Goal: Check status: Check status

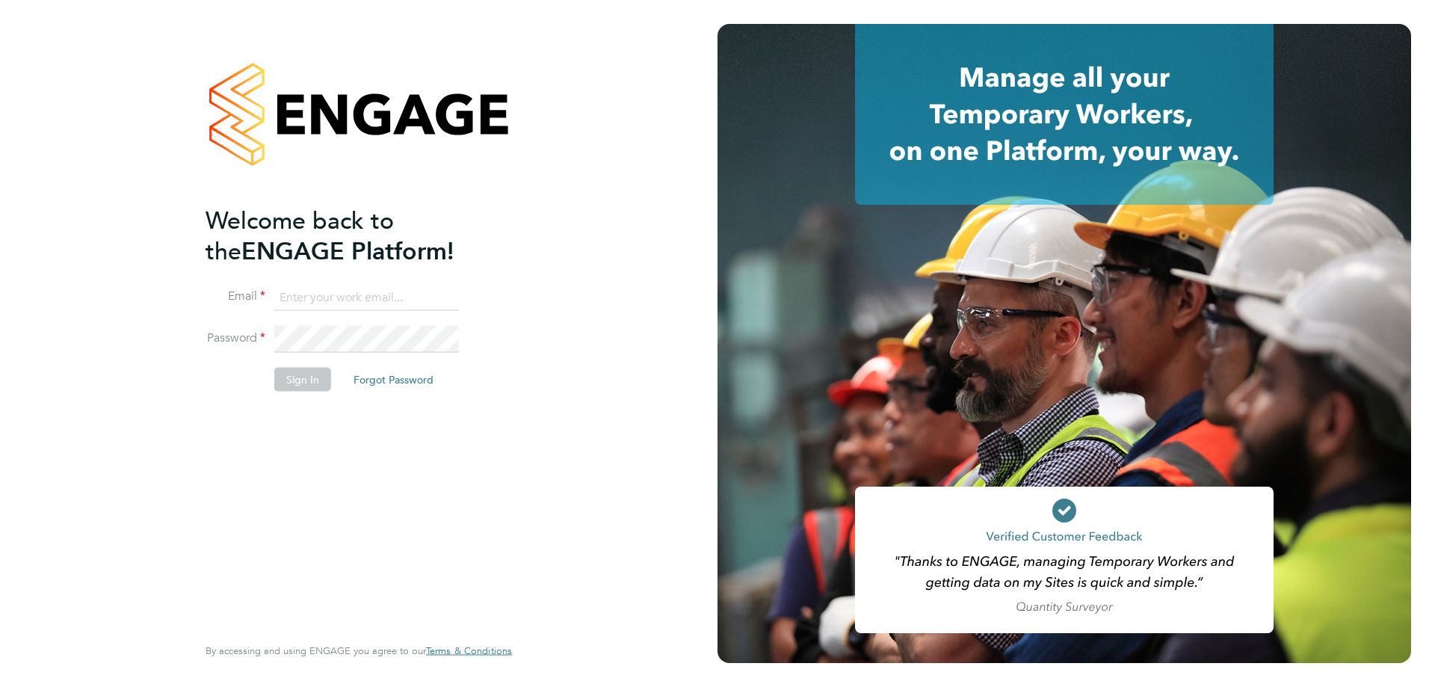
type input "rclarke@frlondon.co.uk"
click at [309, 384] on button "Sign In" at bounding box center [302, 380] width 57 height 24
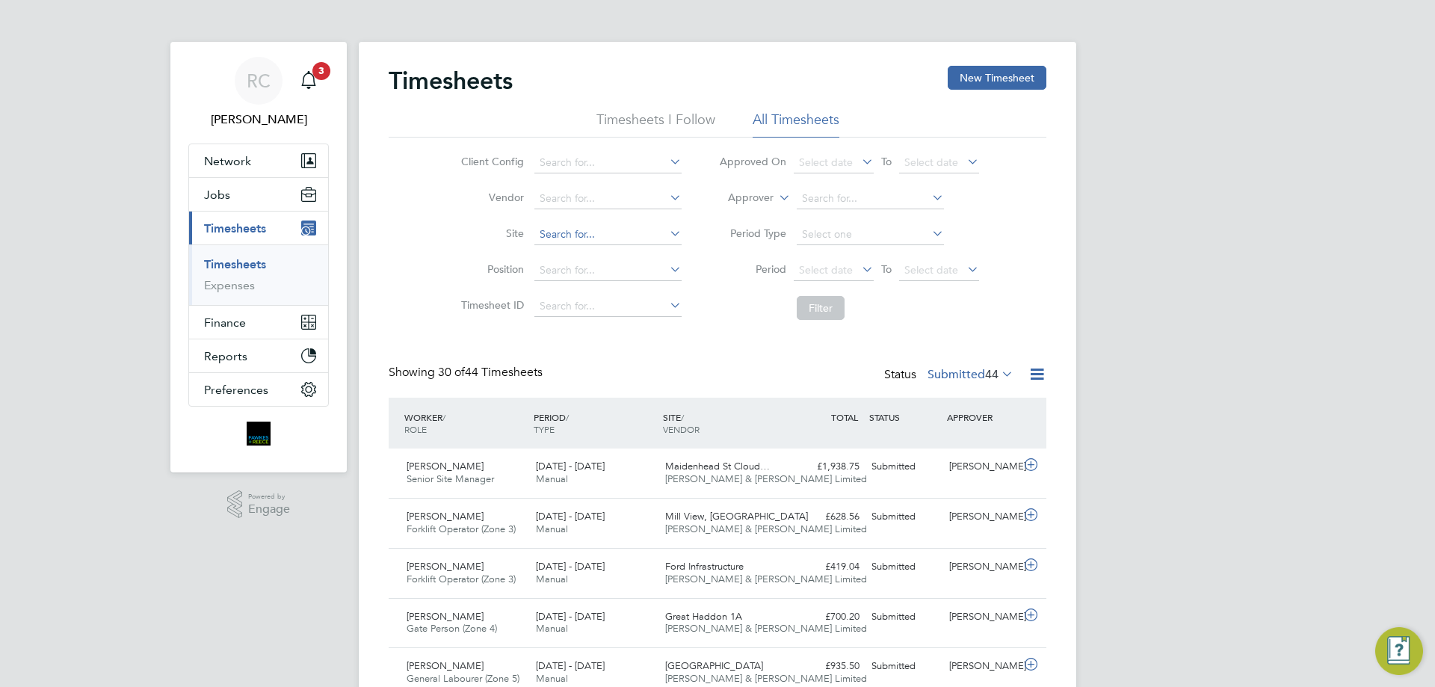
click at [564, 230] on input at bounding box center [607, 234] width 147 height 21
click at [578, 253] on b "Glenvale" at bounding box center [560, 255] width 43 height 13
type input "[GEOGRAPHIC_DATA]"
click at [841, 276] on span "Select date" at bounding box center [834, 271] width 80 height 20
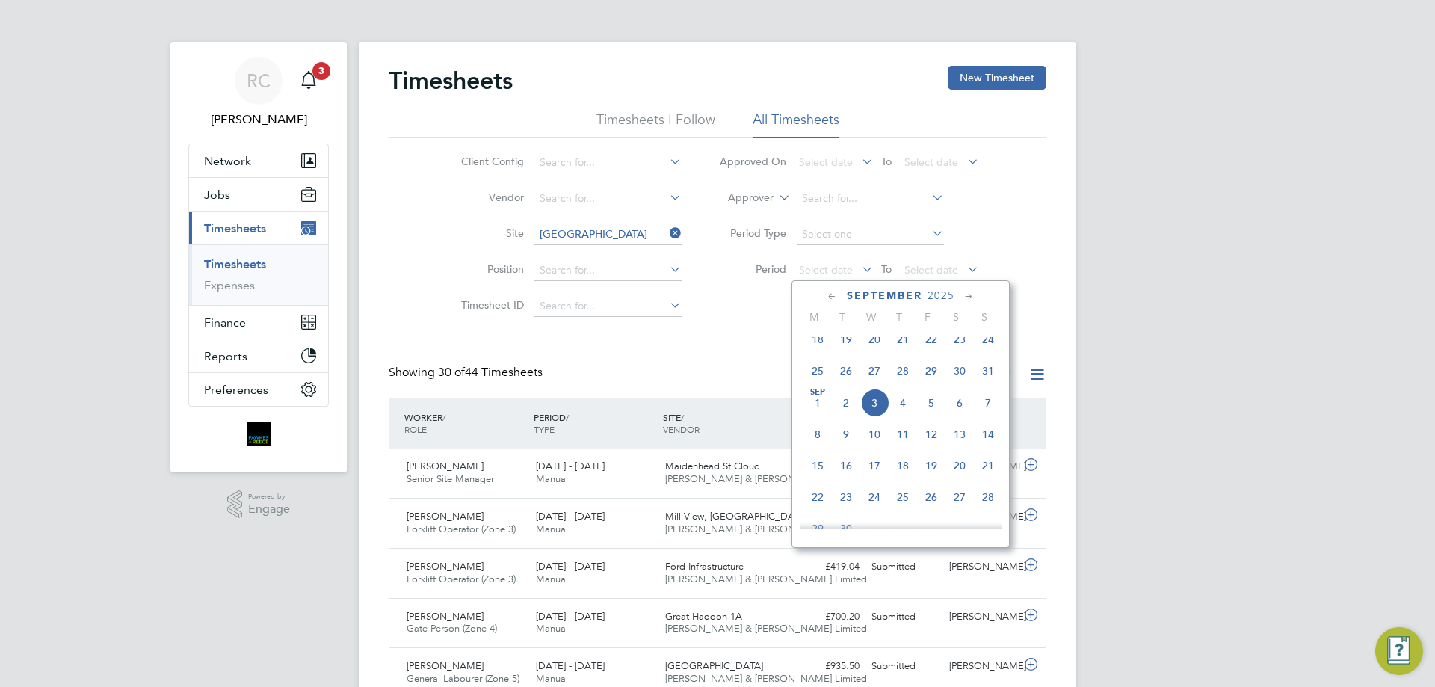
click at [814, 385] on span "25" at bounding box center [818, 371] width 28 height 28
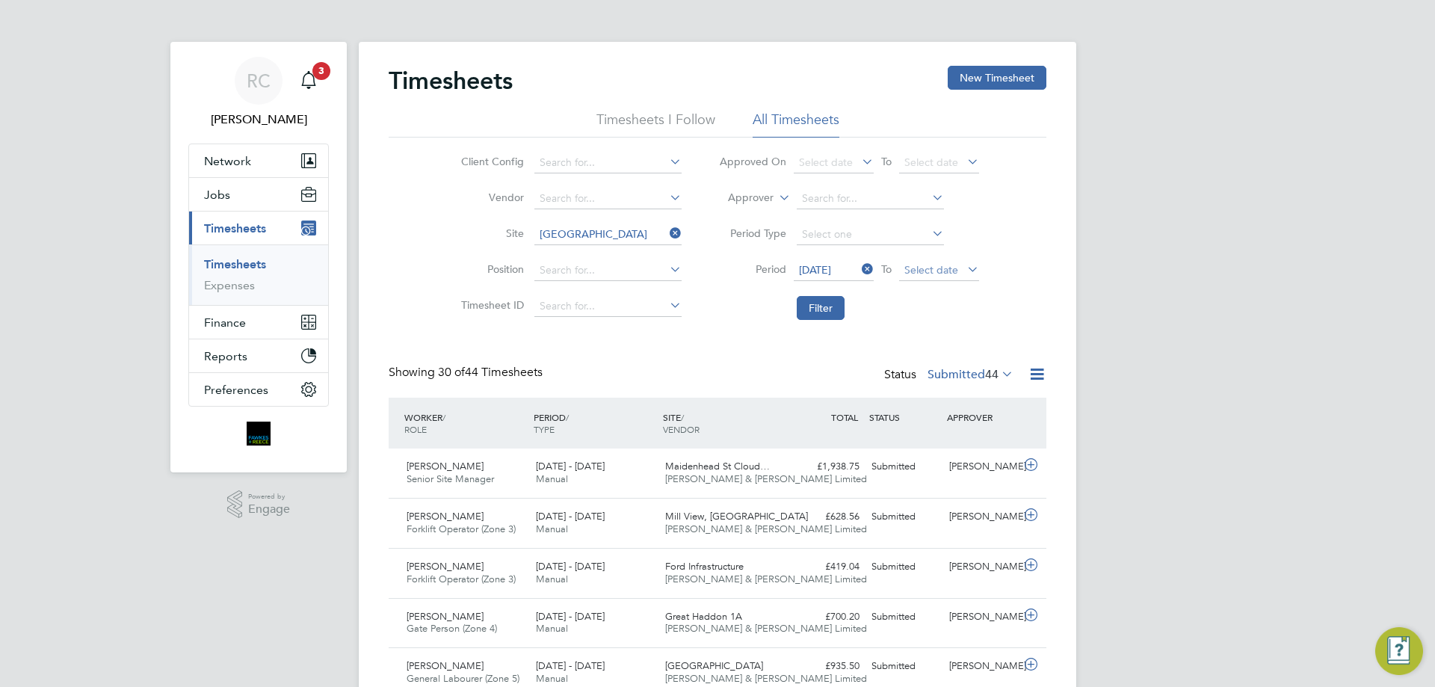
click at [914, 274] on span "Select date" at bounding box center [931, 269] width 54 height 13
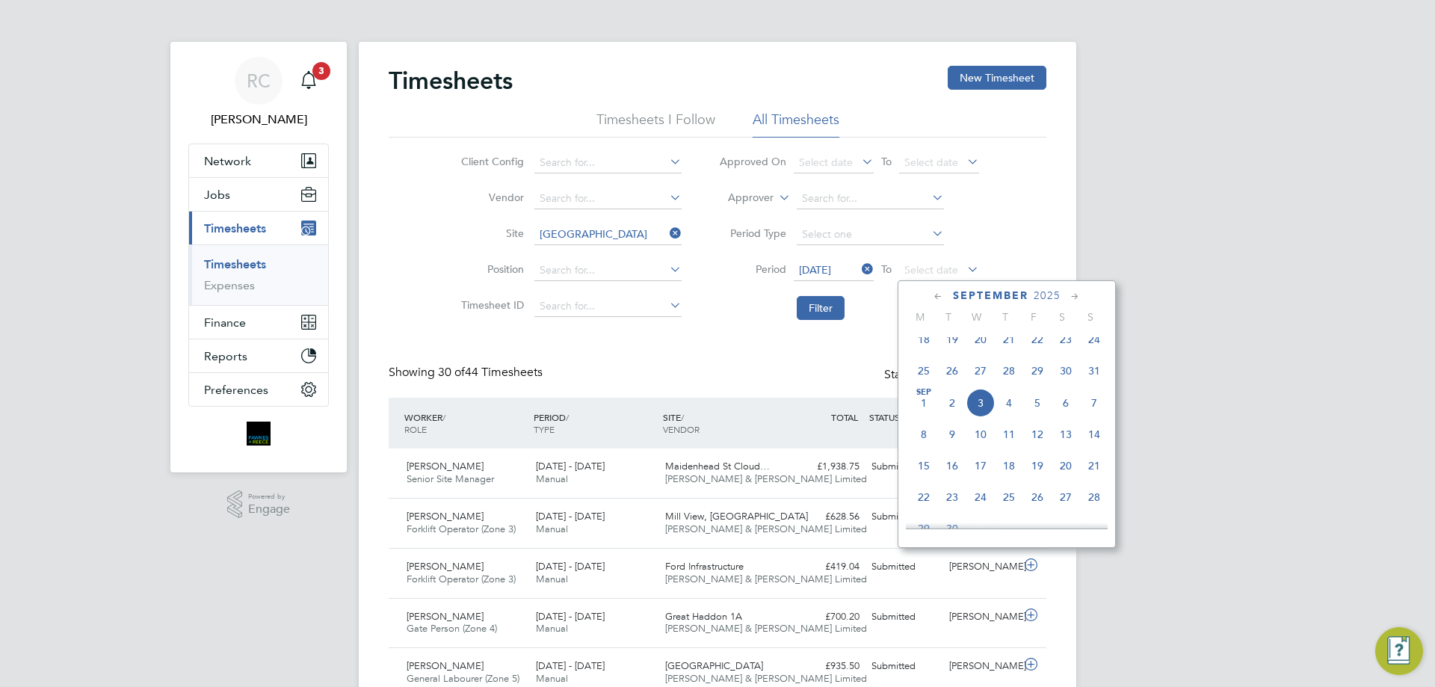
click at [1088, 381] on span "31" at bounding box center [1094, 371] width 28 height 28
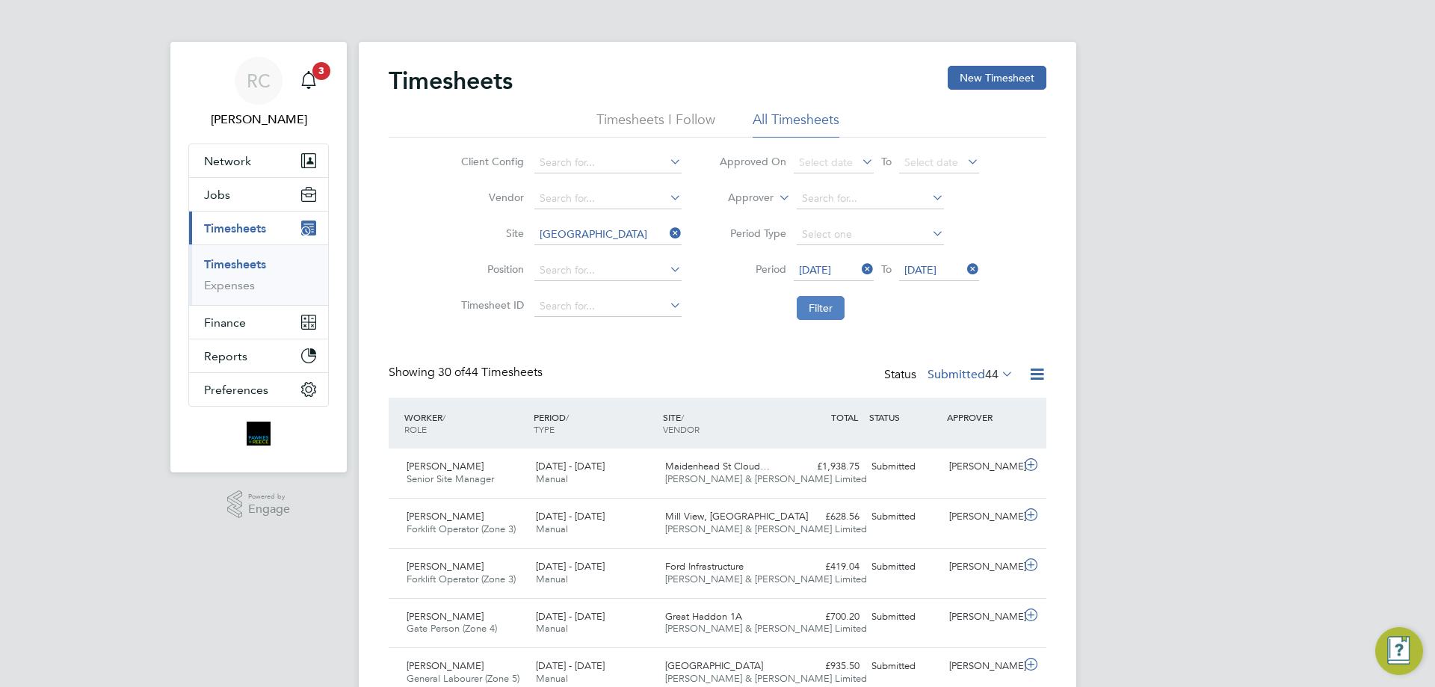
click at [827, 306] on button "Filter" at bounding box center [821, 308] width 48 height 24
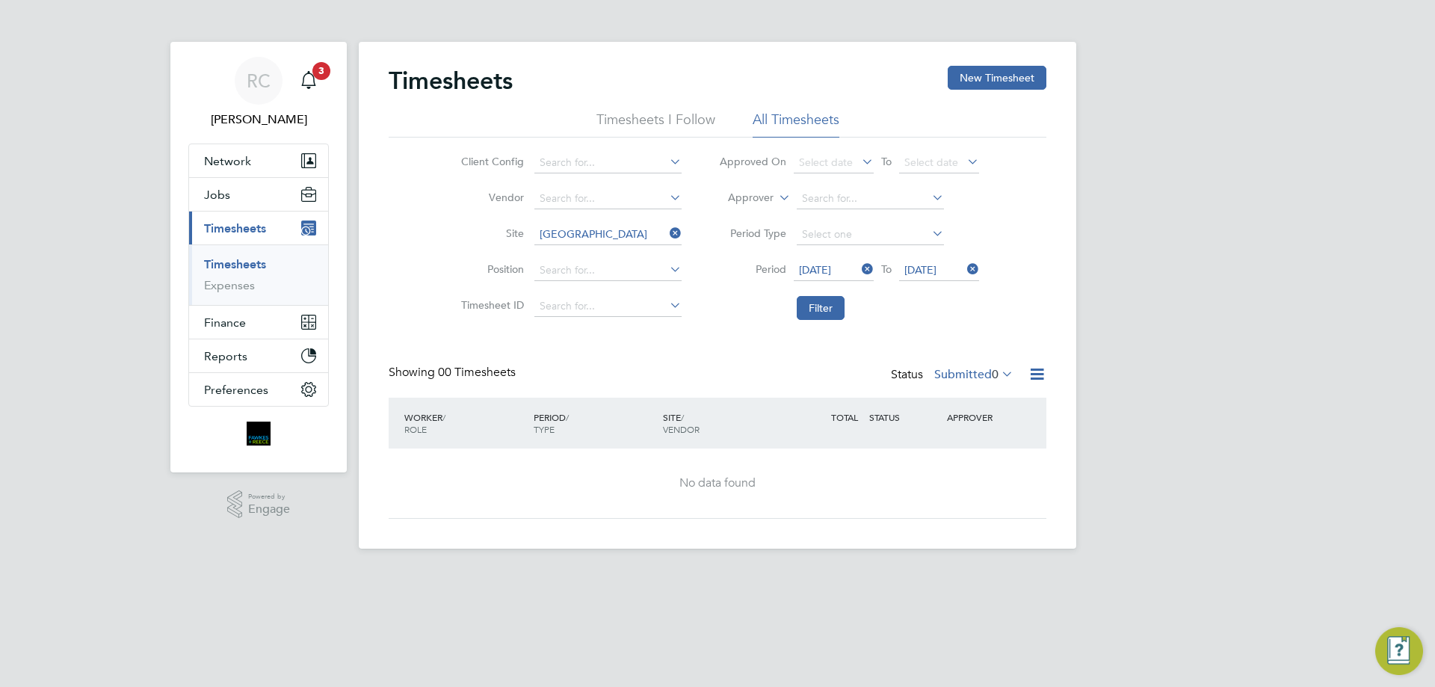
click at [969, 374] on label "Submitted 0" at bounding box center [973, 374] width 79 height 15
click at [986, 458] on li "Approved" at bounding box center [971, 464] width 69 height 21
